Goal: Check status

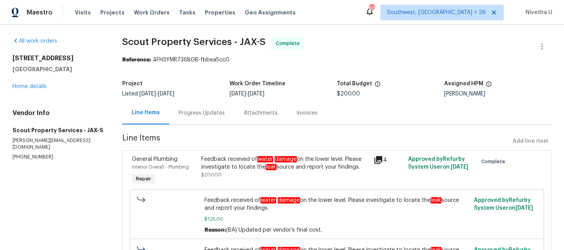
click at [175, 111] on div "Progress Updates" at bounding box center [201, 112] width 65 height 23
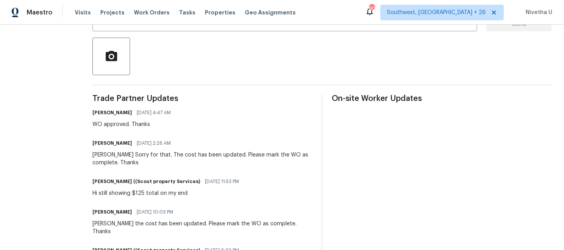
scroll to position [171, 0]
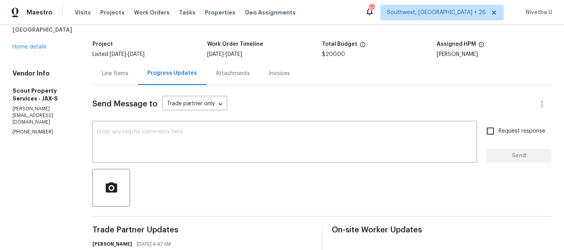
click at [92, 79] on div "Line Items" at bounding box center [114, 73] width 45 height 23
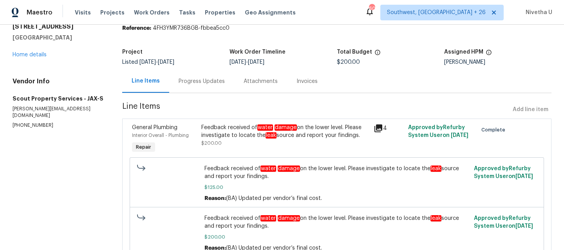
scroll to position [33, 0]
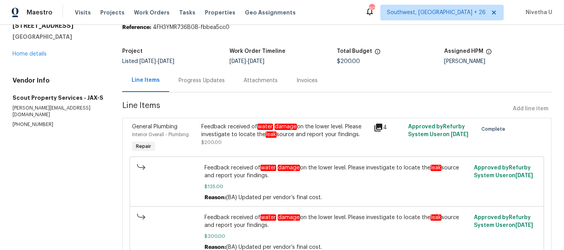
click at [218, 130] on div "Feedback received of water damage on the lower level. Please investigate to loc…" at bounding box center [285, 131] width 168 height 16
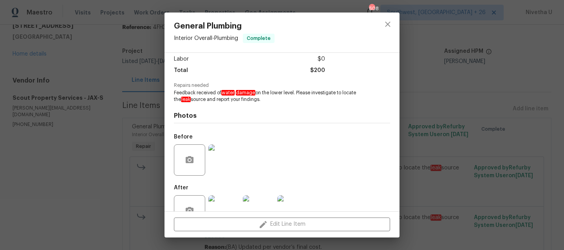
scroll to position [78, 0]
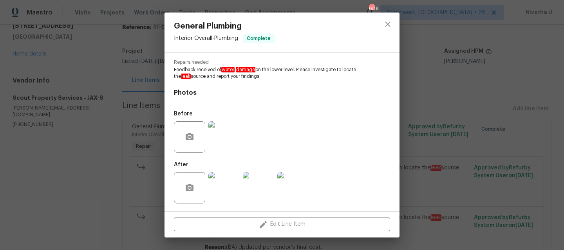
click at [224, 136] on img at bounding box center [223, 136] width 31 height 31
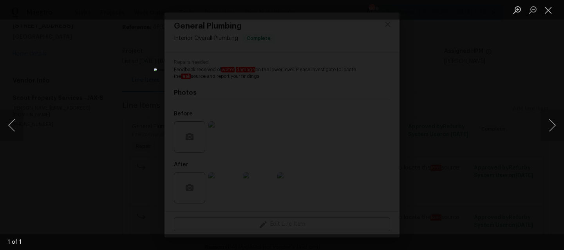
click at [279, 130] on img "Lightbox" at bounding box center [282, 126] width 256 height 114
click at [279, 135] on img "Lightbox" at bounding box center [282, 126] width 256 height 114
click at [553, 12] on button "Close lightbox" at bounding box center [549, 10] width 16 height 14
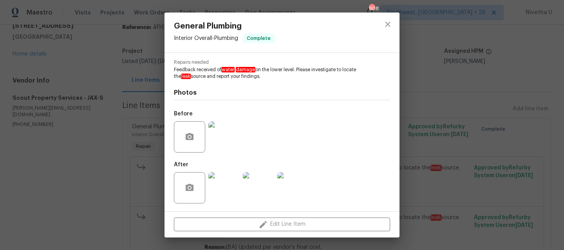
click at [120, 121] on div "General Plumbing Interior Overall - Plumbing Complete Vendor Scout Property Ser…" at bounding box center [282, 125] width 564 height 250
